Goal: Subscribe to service/newsletter

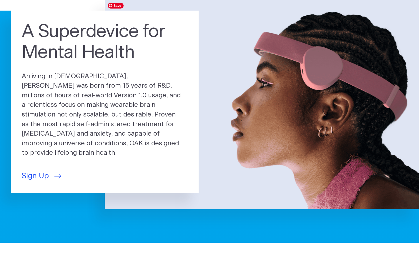
scroll to position [48, 0]
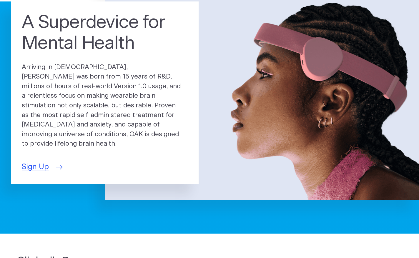
click at [45, 165] on span "Sign Up" at bounding box center [35, 167] width 27 height 11
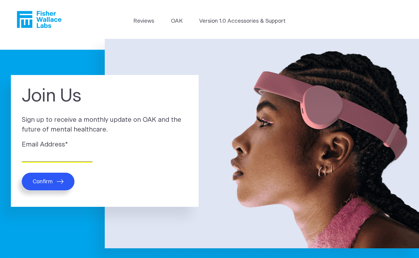
click at [39, 155] on input "Email Address *" at bounding box center [57, 157] width 71 height 9
type input "[EMAIL_ADDRESS][DOMAIN_NAME]"
click at [54, 178] on button "Confirm" at bounding box center [48, 182] width 53 height 18
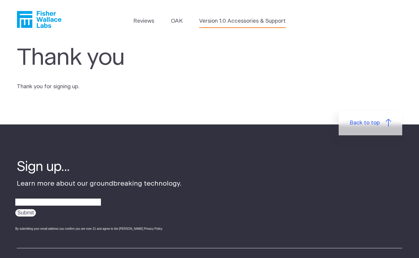
click at [229, 24] on link "Version 1.0 Accessories & Support" at bounding box center [242, 21] width 86 height 8
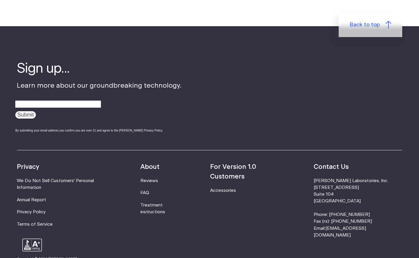
scroll to position [369, 0]
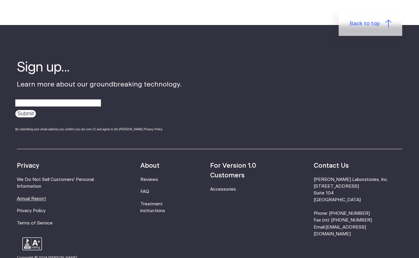
click at [34, 197] on link "Annual Report" at bounding box center [31, 199] width 29 height 4
